Goal: Navigation & Orientation: Find specific page/section

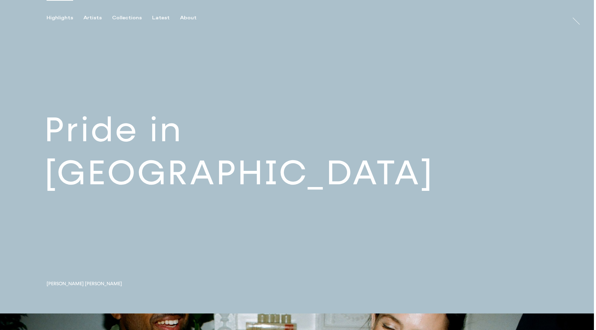
click at [130, 169] on link at bounding box center [297, 157] width 594 height 314
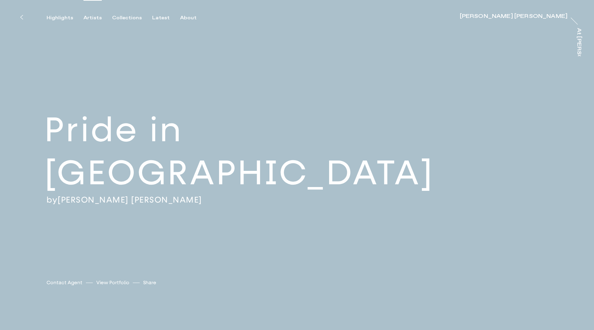
click at [85, 17] on div "Artists" at bounding box center [92, 18] width 18 height 6
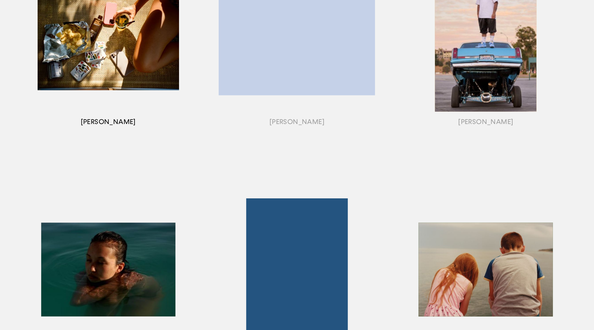
scroll to position [168, 0]
